Goal: Information Seeking & Learning: Learn about a topic

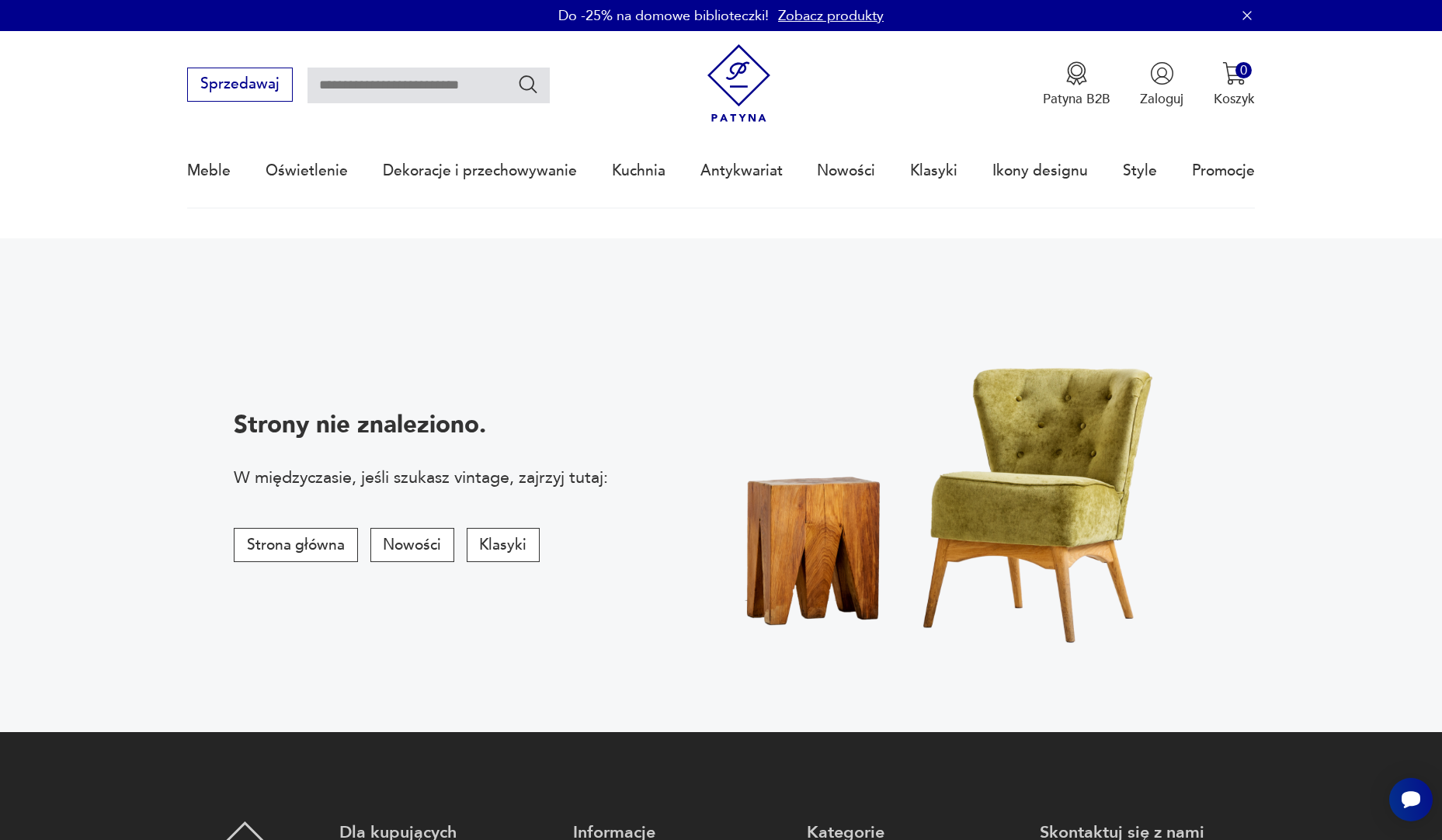
click at [462, 103] on div "Sprzedawaj Patyna B2B Zaloguj 0 Koszyk Twój koszyk ( 0 ) Brak produktów w koszy…" at bounding box center [720, 76] width 1067 height 89
click at [469, 91] on input "text" at bounding box center [428, 85] width 242 height 36
paste input "******"
type input "******"
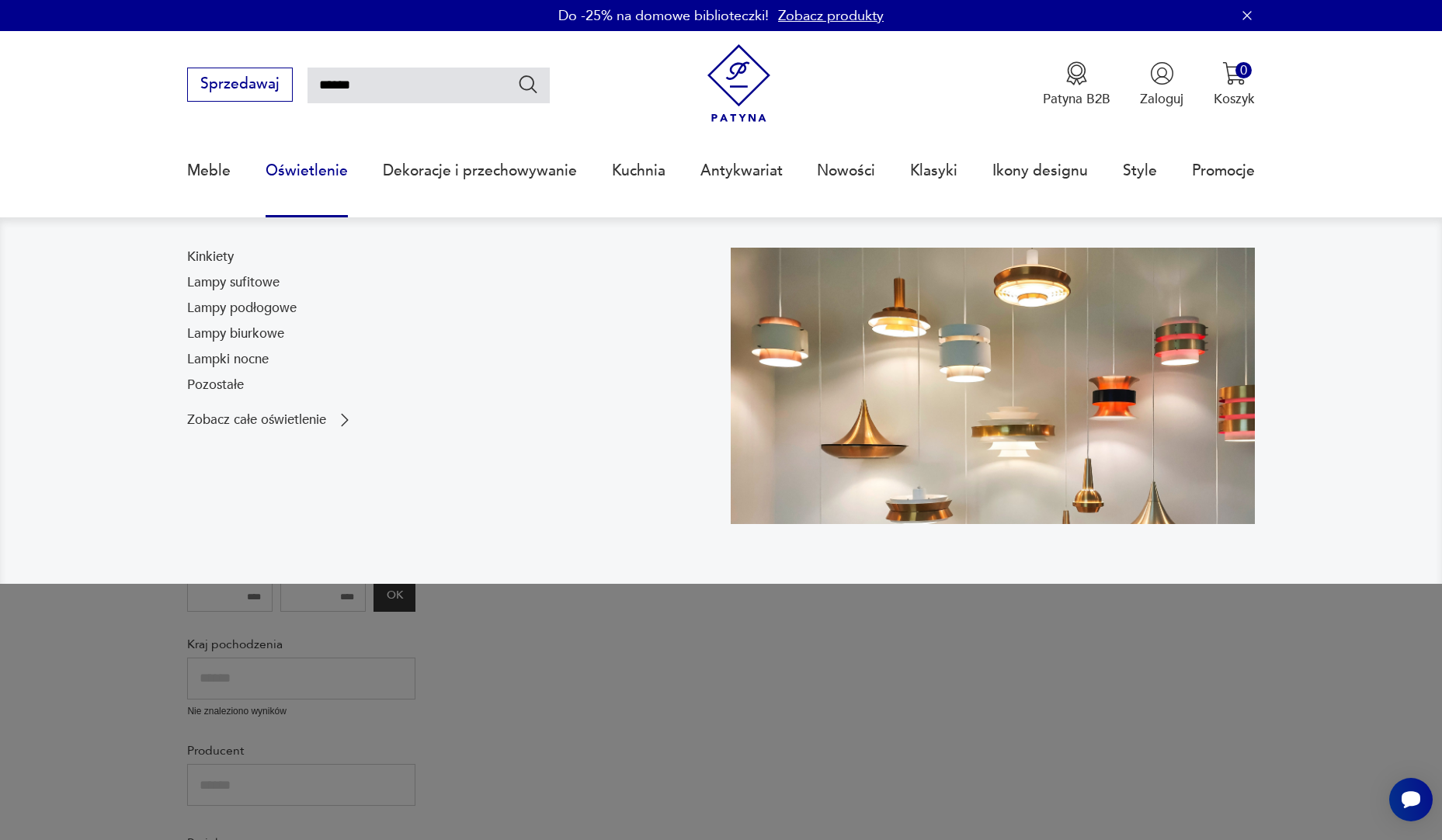
click at [297, 170] on link "Oświetlenie" at bounding box center [306, 170] width 82 height 71
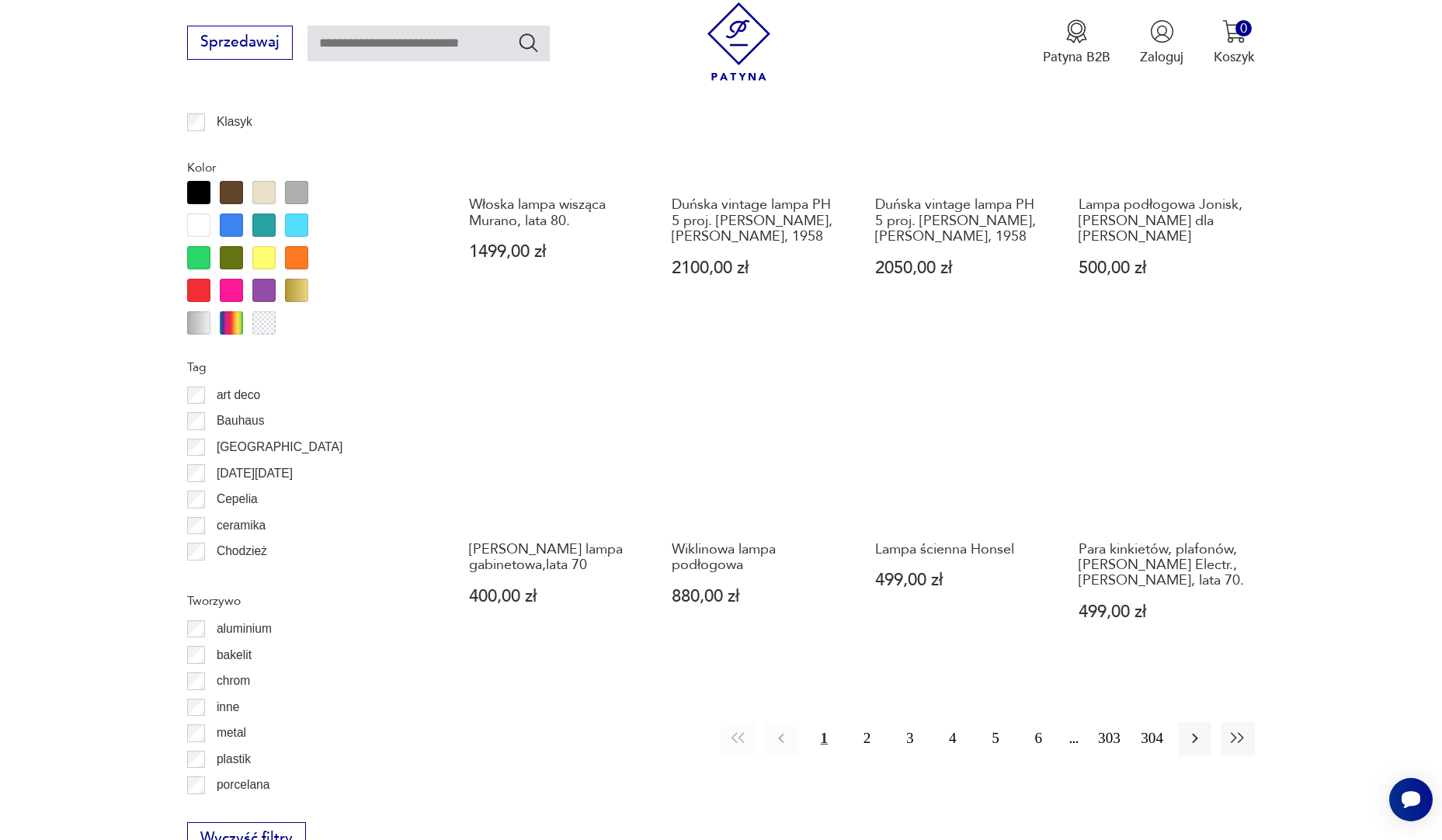
scroll to position [1448, 0]
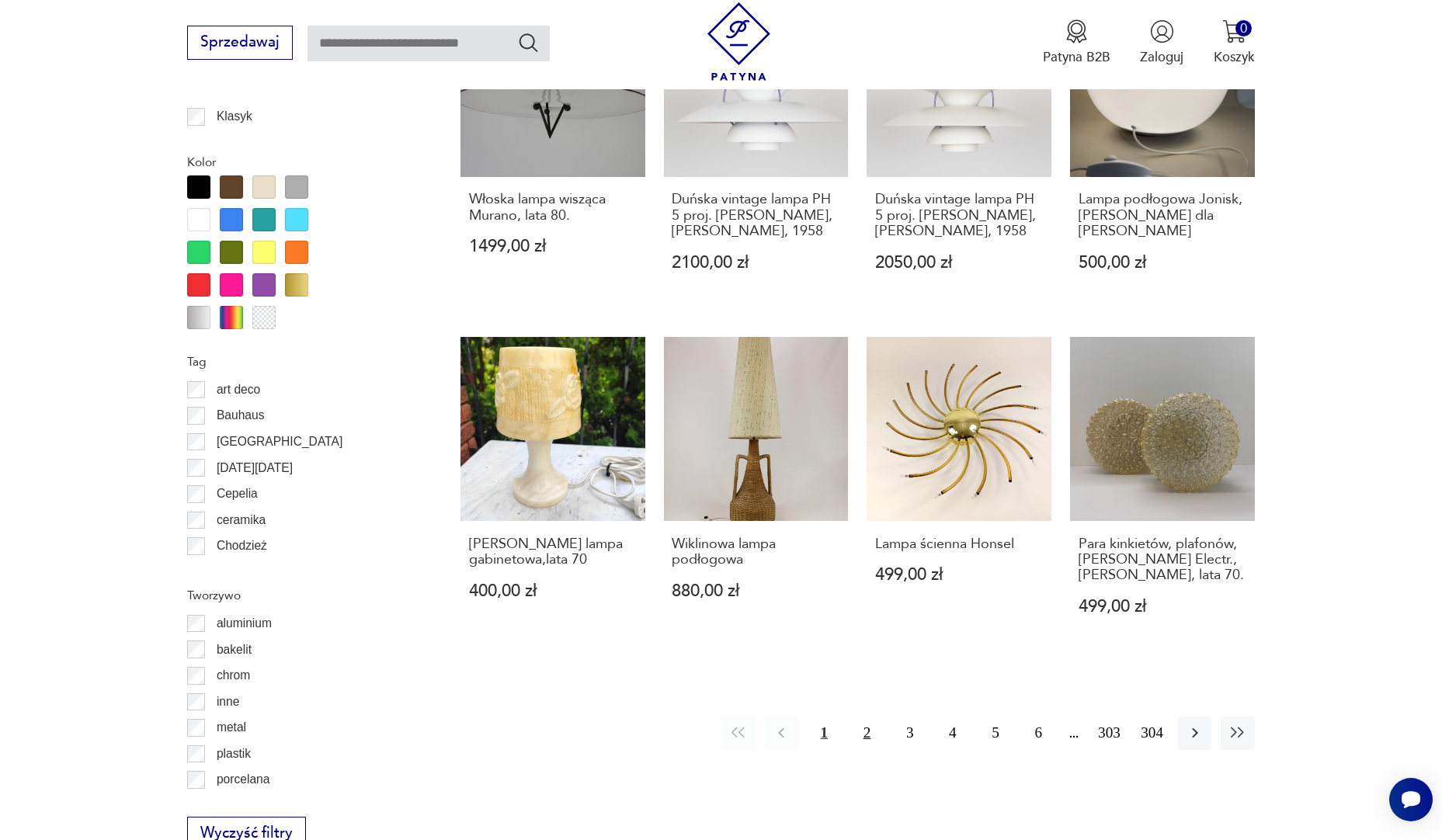
click at [865, 724] on button "2" at bounding box center [867, 732] width 34 height 34
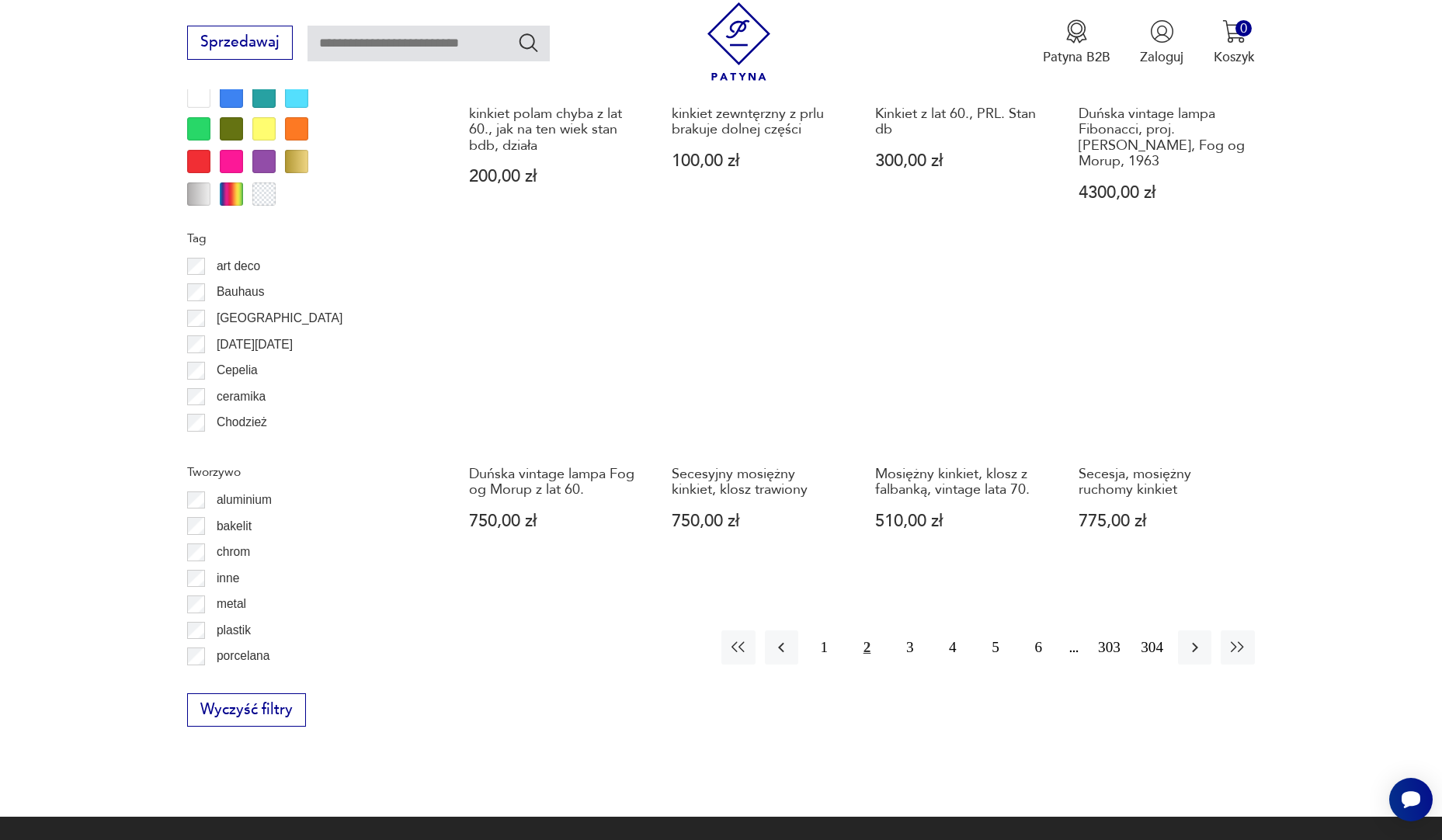
scroll to position [1625, 0]
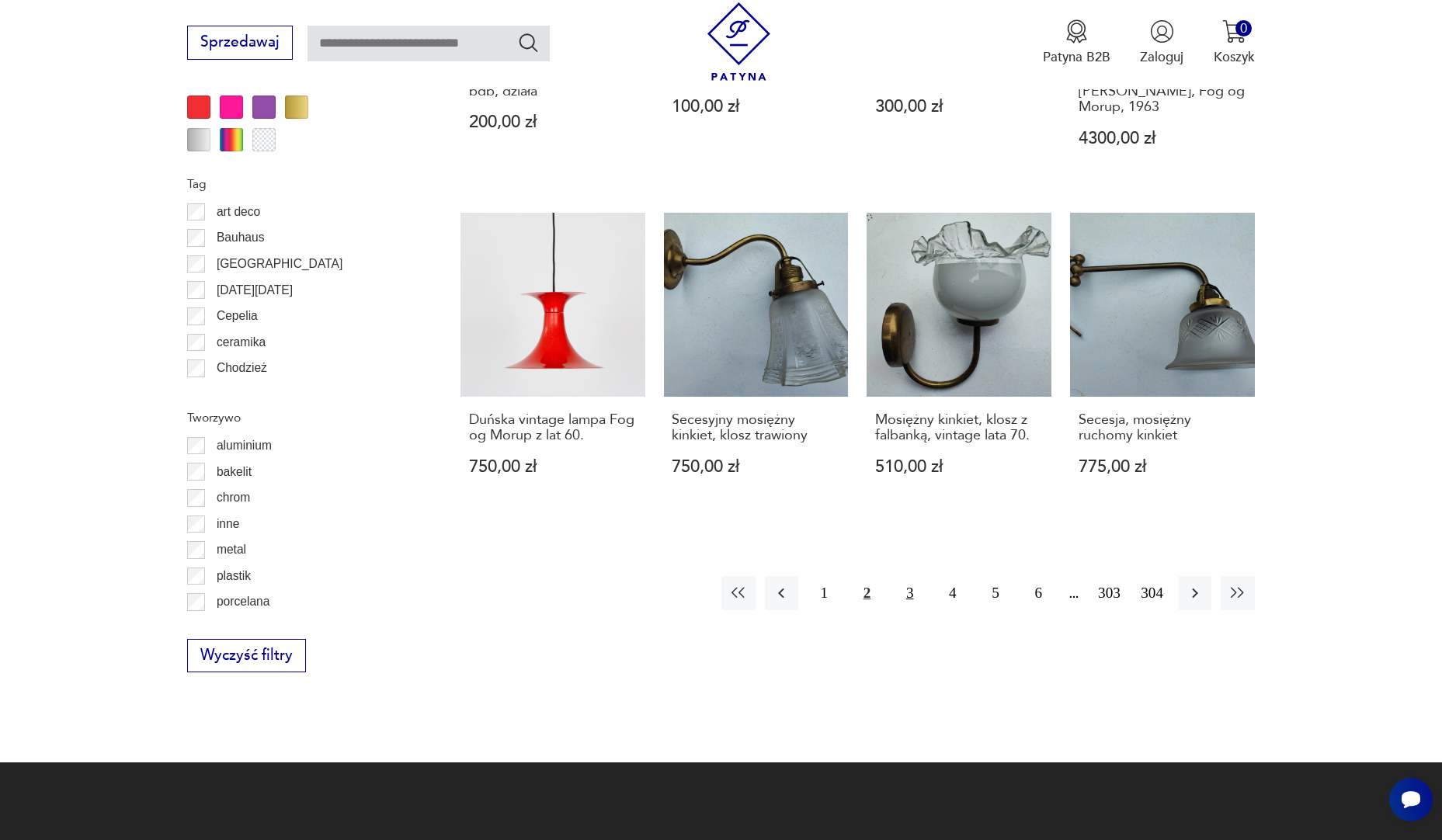
click at [907, 576] on button "3" at bounding box center [910, 592] width 34 height 34
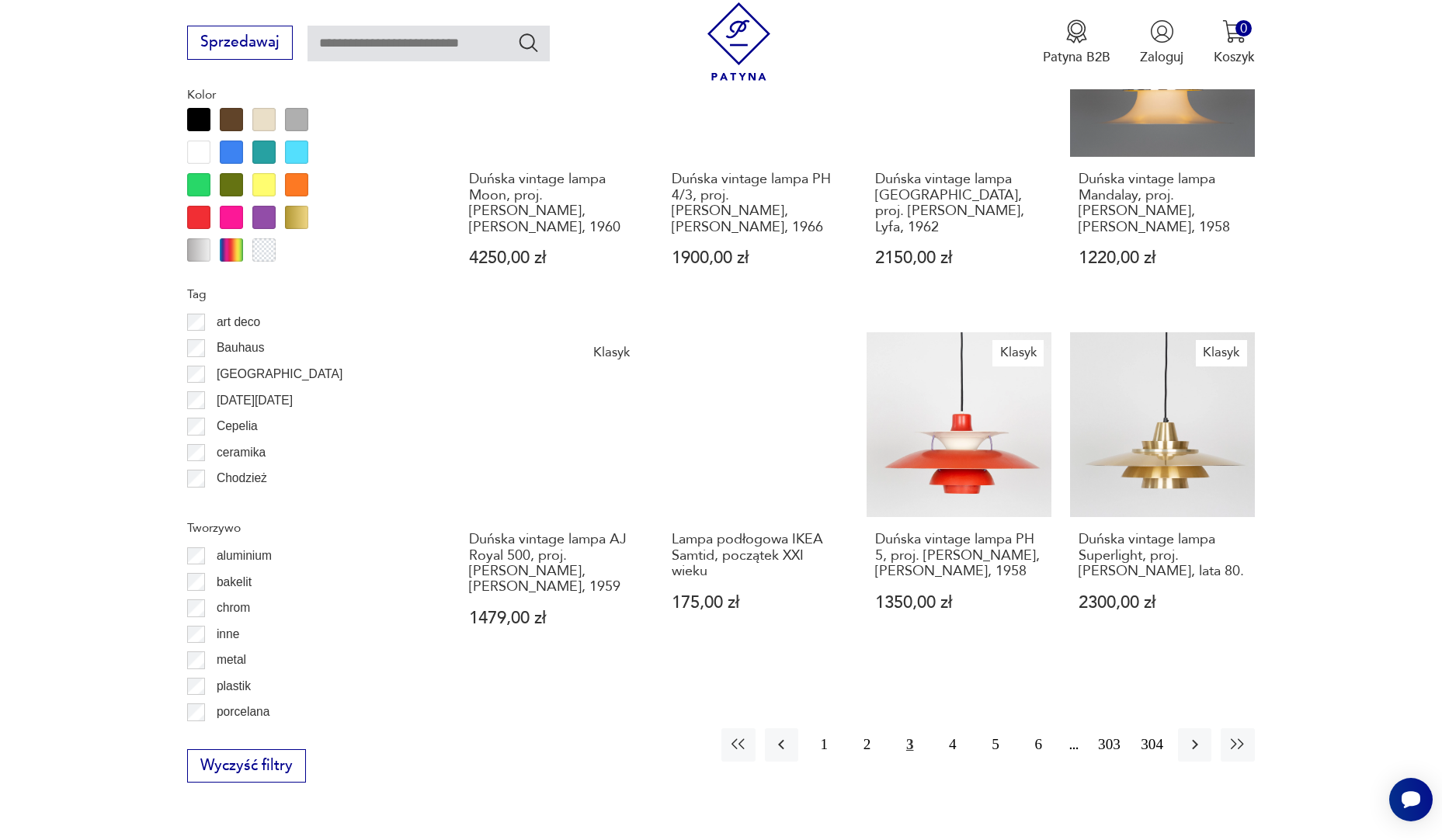
scroll to position [1548, 0]
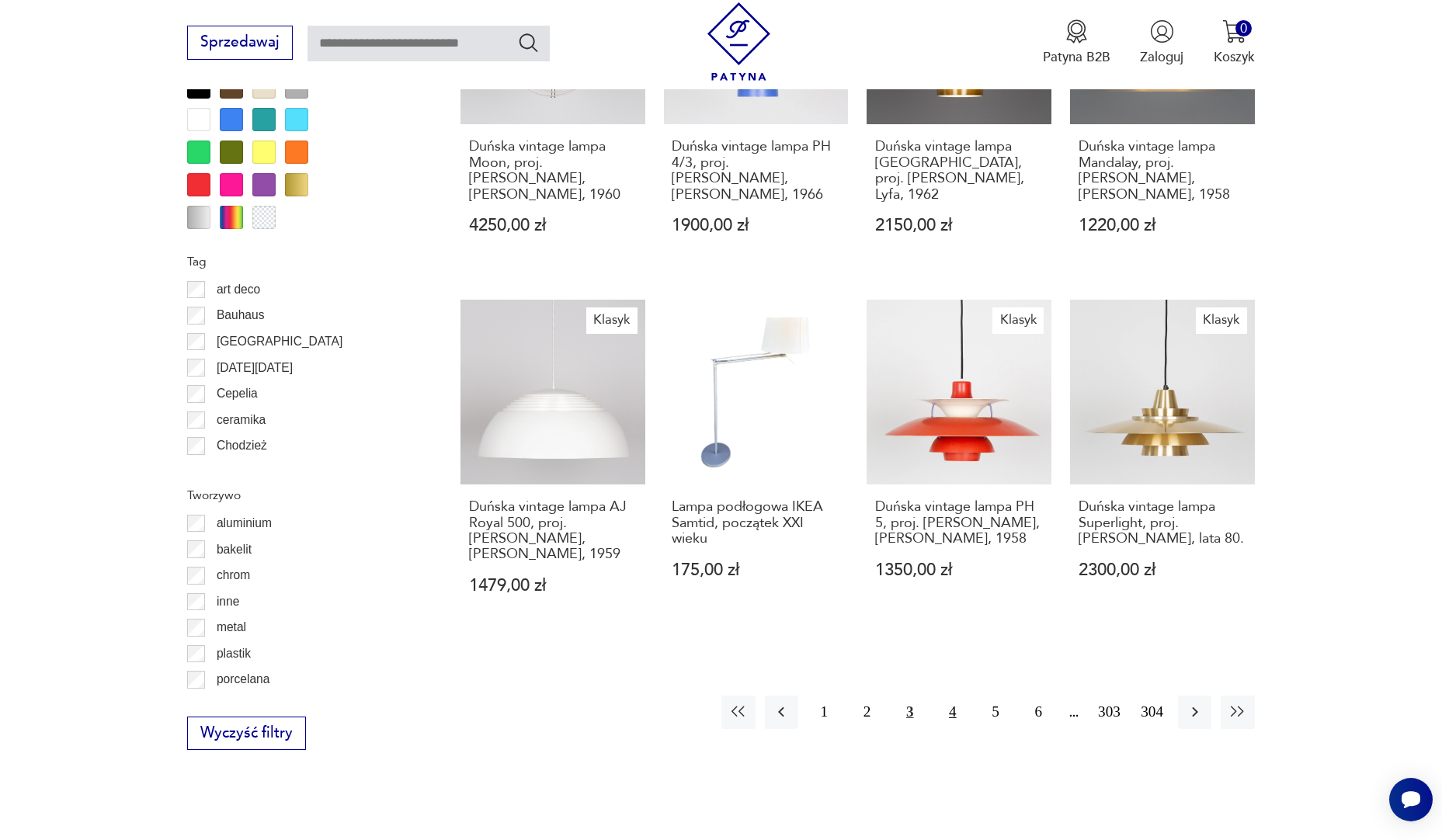
click at [956, 702] on button "4" at bounding box center [953, 712] width 34 height 34
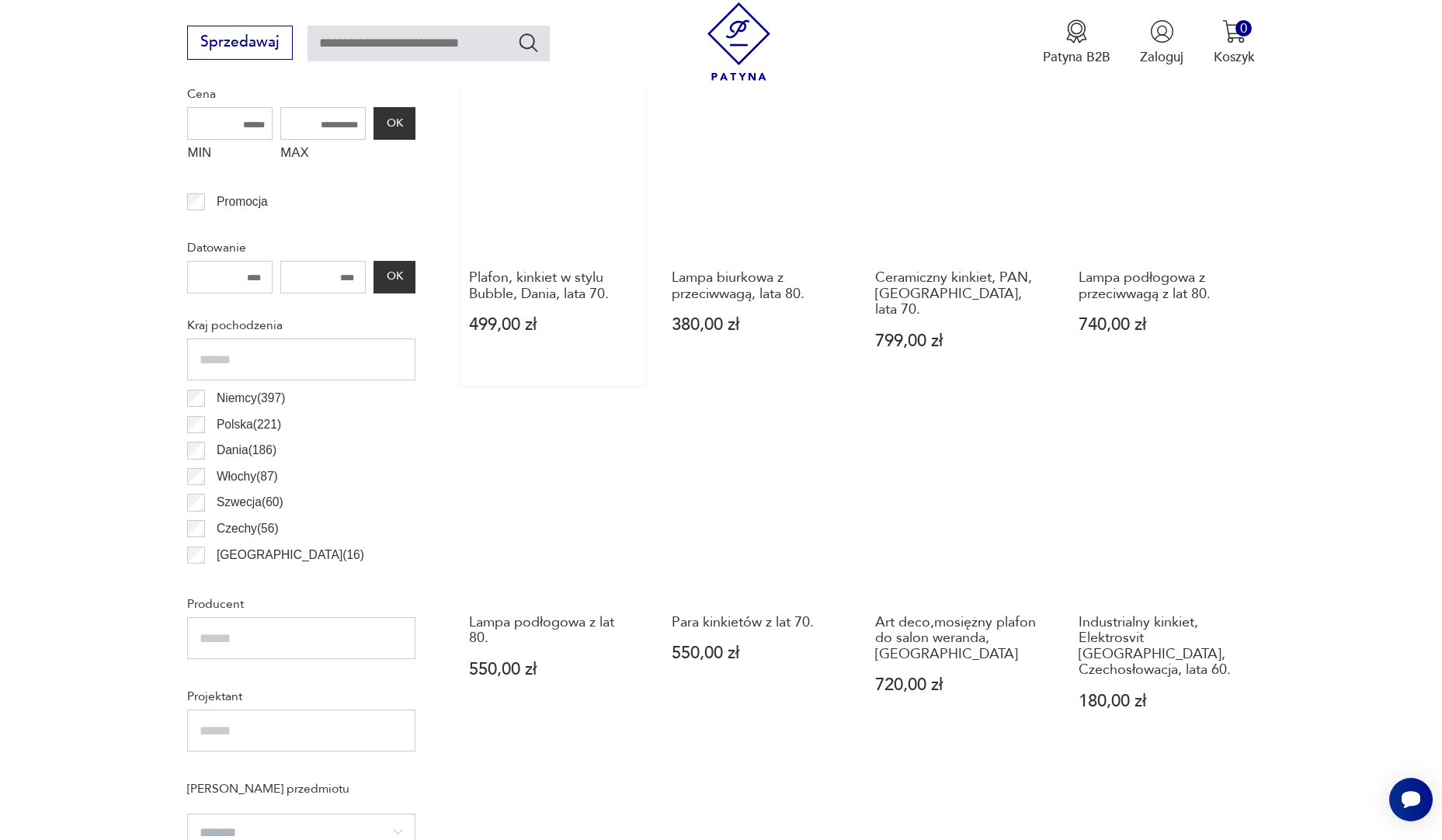
scroll to position [694, 0]
